Goal: Entertainment & Leisure: Consume media (video, audio)

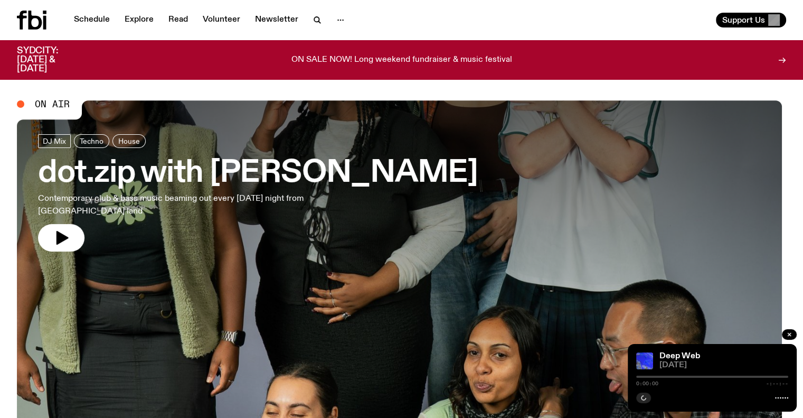
drag, startPoint x: 0, startPoint y: 0, endPoint x: 0, endPoint y: 214, distance: 214.4
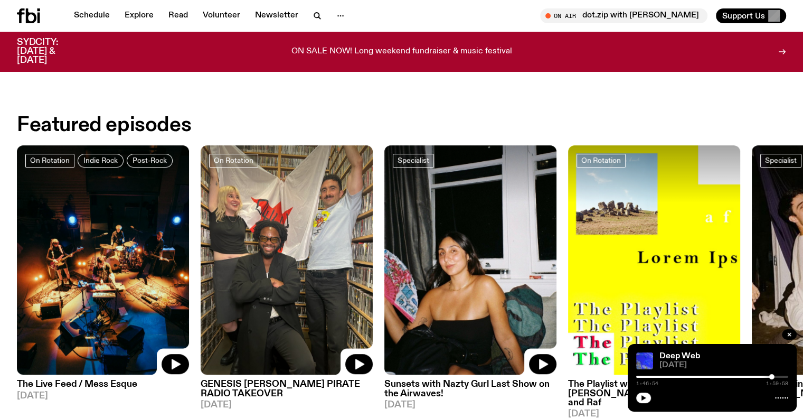
scroll to position [520, 0]
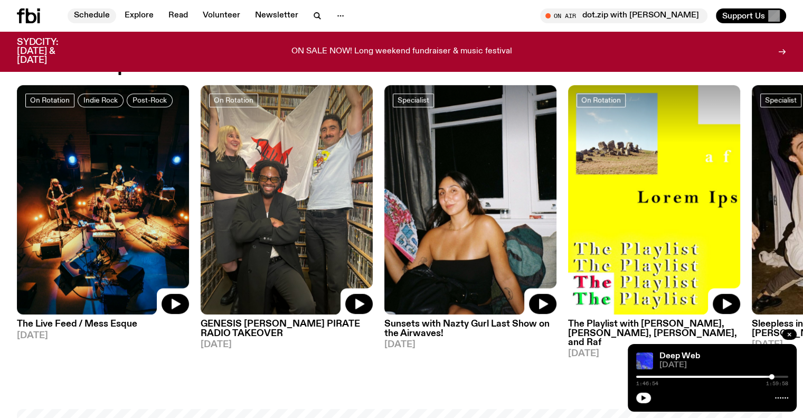
click at [95, 15] on link "Schedule" at bounding box center [92, 15] width 49 height 15
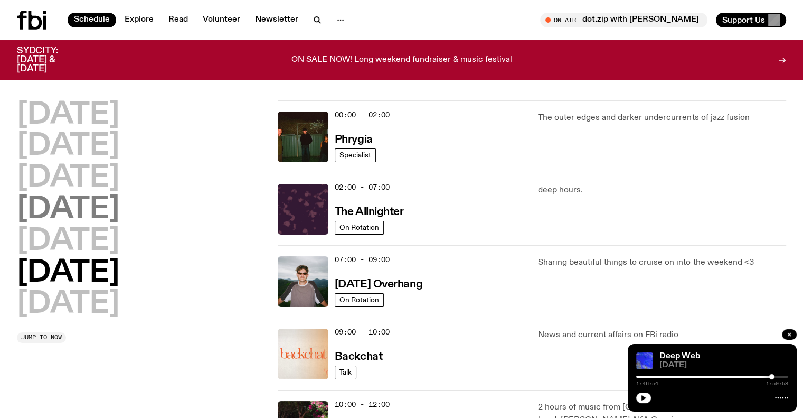
click at [77, 210] on h2 "[DATE]" at bounding box center [68, 210] width 102 height 30
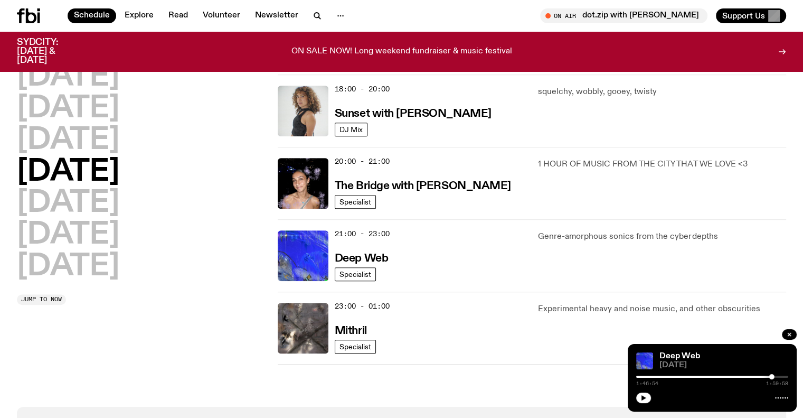
scroll to position [452, 0]
click at [354, 257] on h3 "Deep Web" at bounding box center [361, 257] width 53 height 11
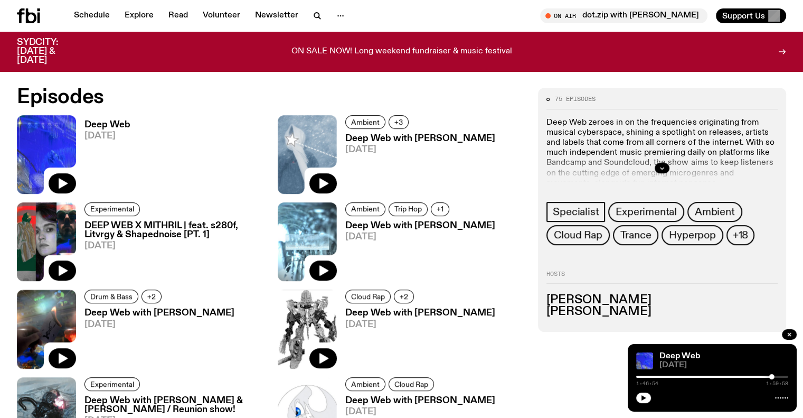
scroll to position [521, 0]
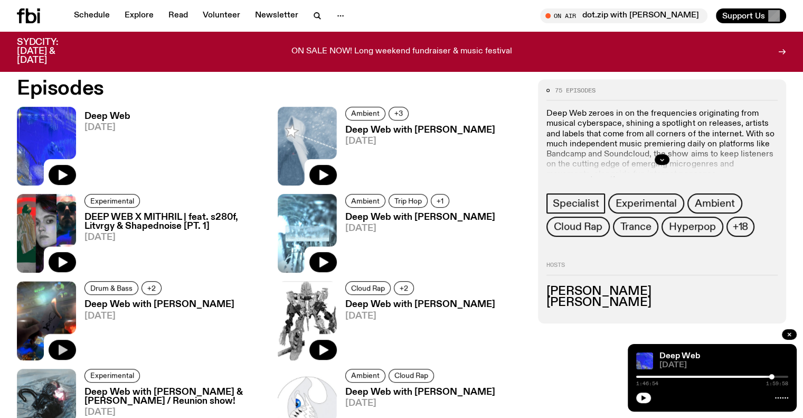
click at [76, 339] on button "button" at bounding box center [62, 349] width 27 height 20
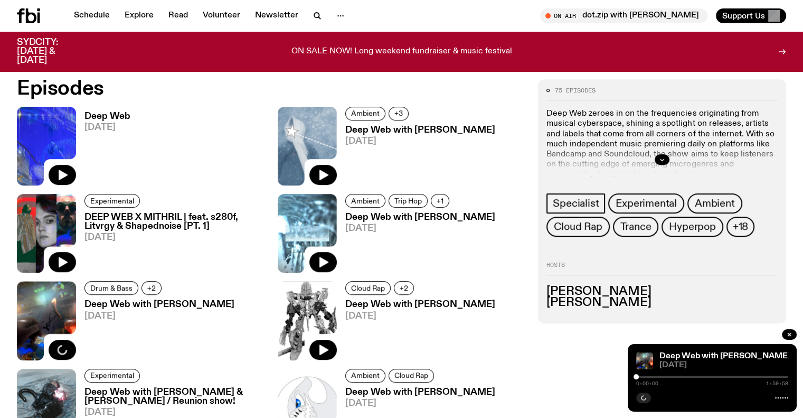
click at [650, 377] on div at bounding box center [696, 376] width 152 height 2
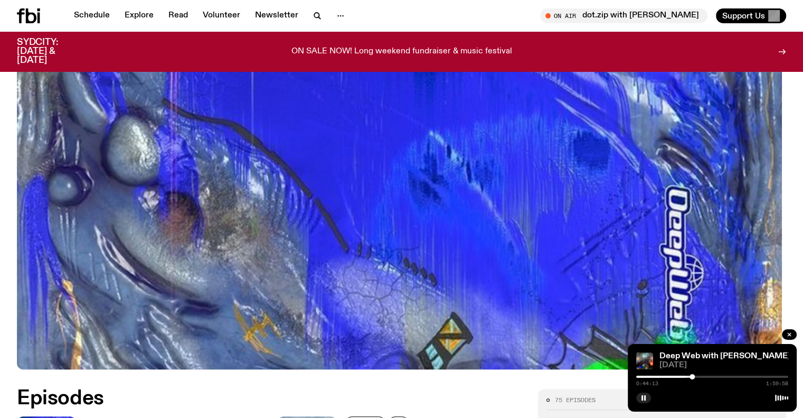
scroll to position [415, 0]
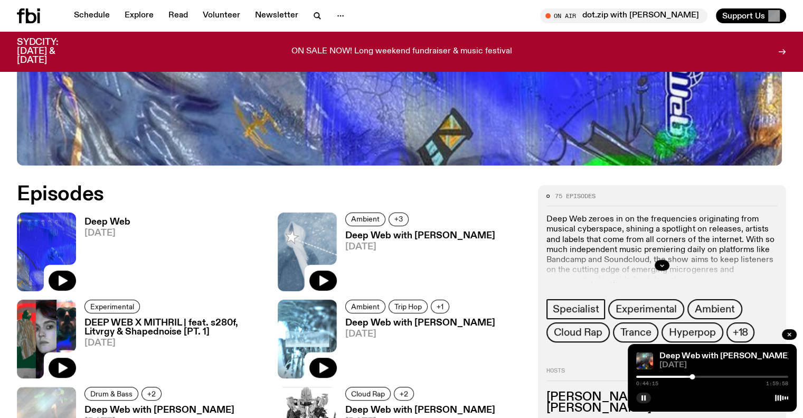
click at [234, 405] on h3 "Deep Web with [PERSON_NAME]" at bounding box center [159, 409] width 150 height 9
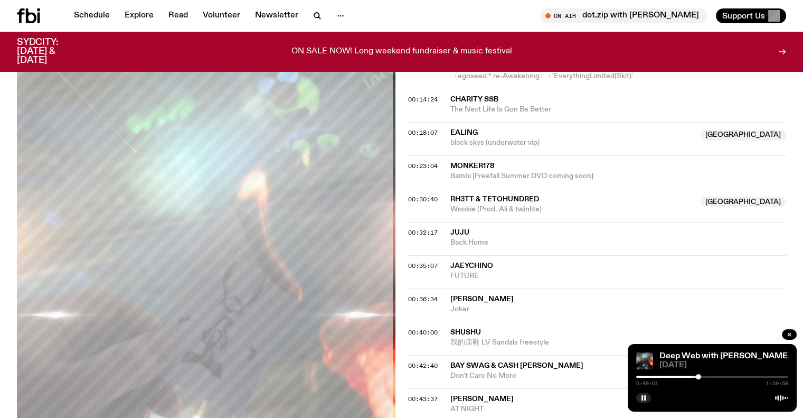
scroll to position [468, 0]
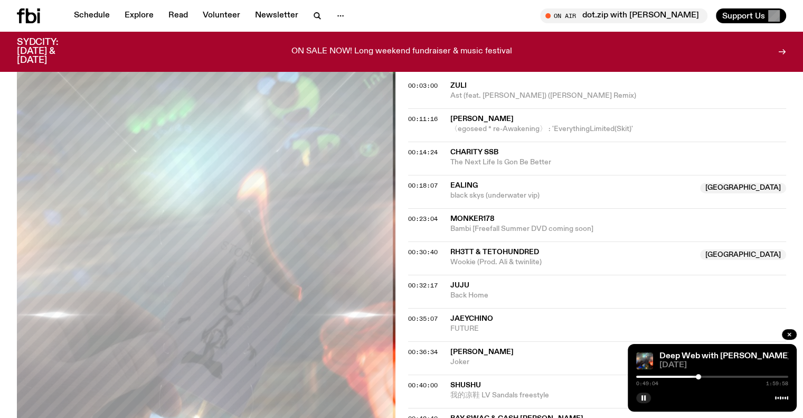
click at [570, 224] on span "Bambi [Freefall Summer DVD coming soon]" at bounding box center [618, 229] width 336 height 10
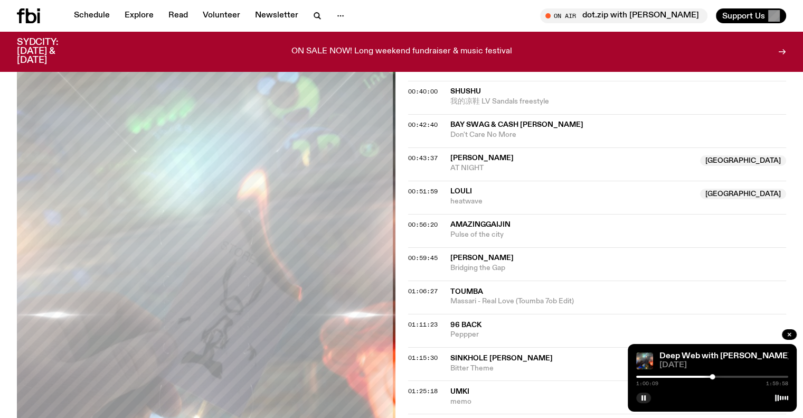
scroll to position [785, 0]
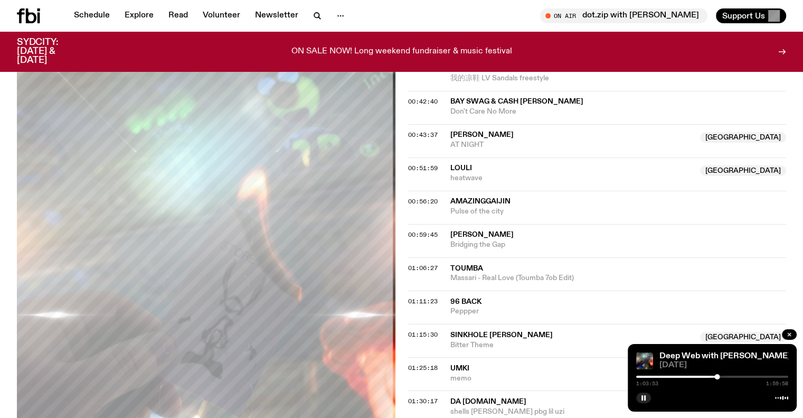
click at [785, 401] on icon at bounding box center [781, 397] width 13 height 8
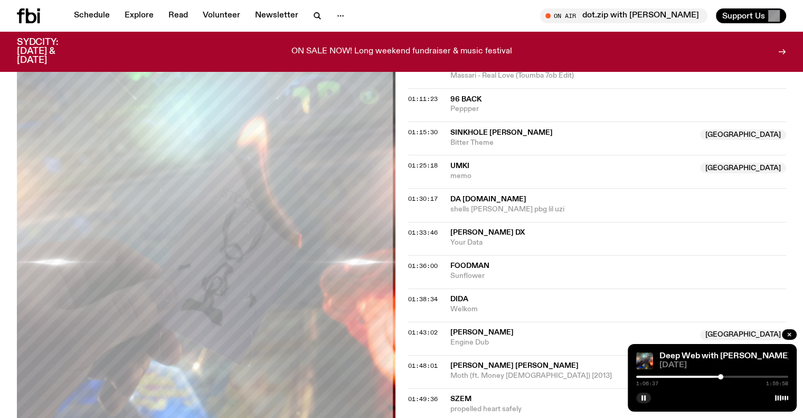
scroll to position [996, 0]
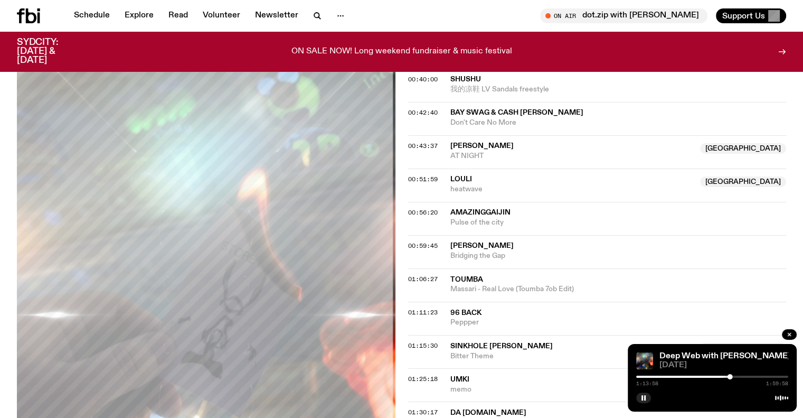
scroll to position [770, 0]
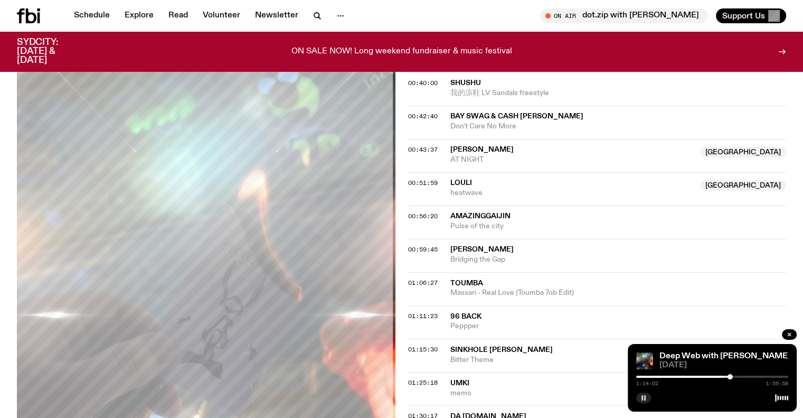
click at [643, 400] on rect "button" at bounding box center [643, 397] width 2 height 5
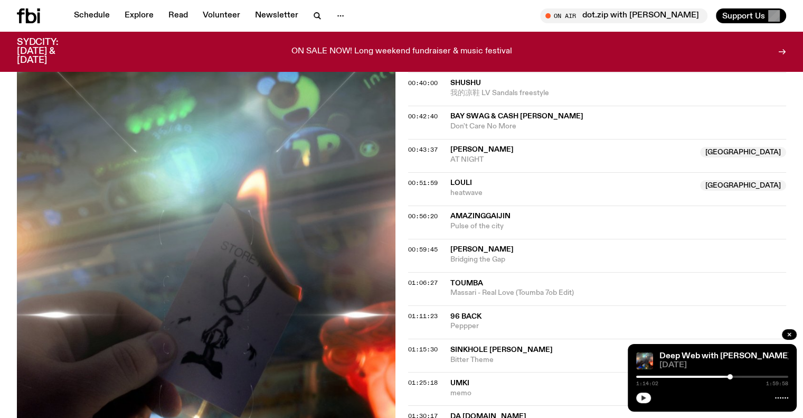
click at [640, 398] on icon "button" at bounding box center [643, 397] width 6 height 6
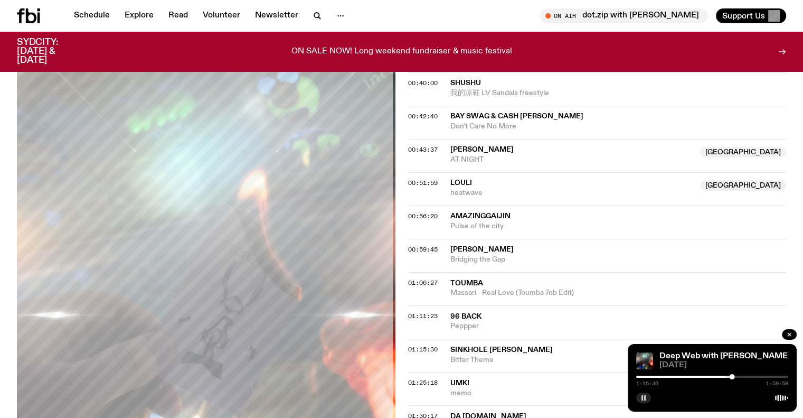
click at [644, 395] on rect "button" at bounding box center [645, 397] width 2 height 5
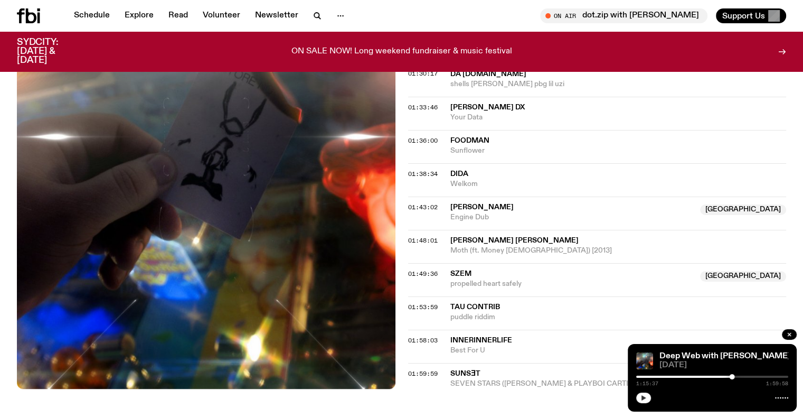
scroll to position [1087, 0]
